Goal: Task Accomplishment & Management: Manage account settings

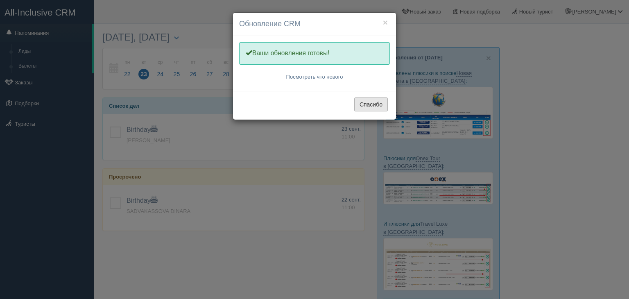
click at [375, 105] on button "Спасибо" at bounding box center [371, 104] width 34 height 14
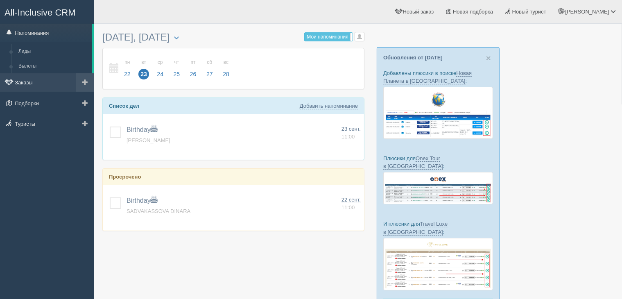
click at [11, 84] on span at bounding box center [9, 82] width 6 height 6
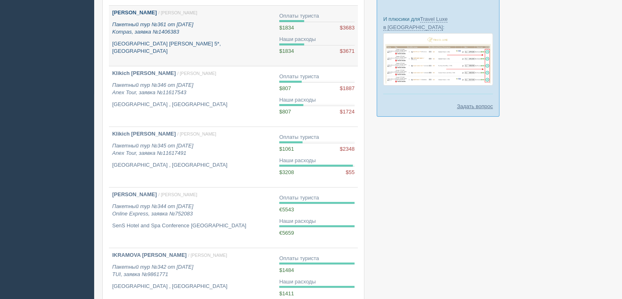
scroll to position [246, 0]
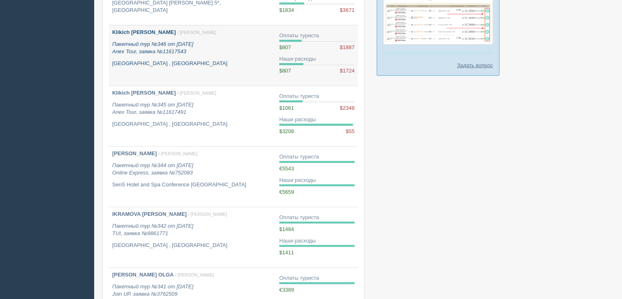
click at [208, 58] on div "Klikich Larissa / Екатерина М. Пакетный тур №346 от 23.07.2025 Anex Tour, заявк…" at bounding box center [192, 48] width 161 height 39
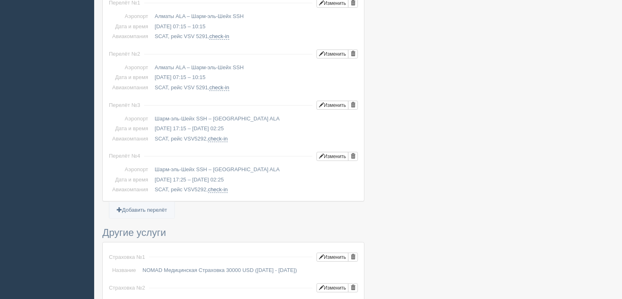
scroll to position [410, 0]
